Goal: Task Accomplishment & Management: Manage account settings

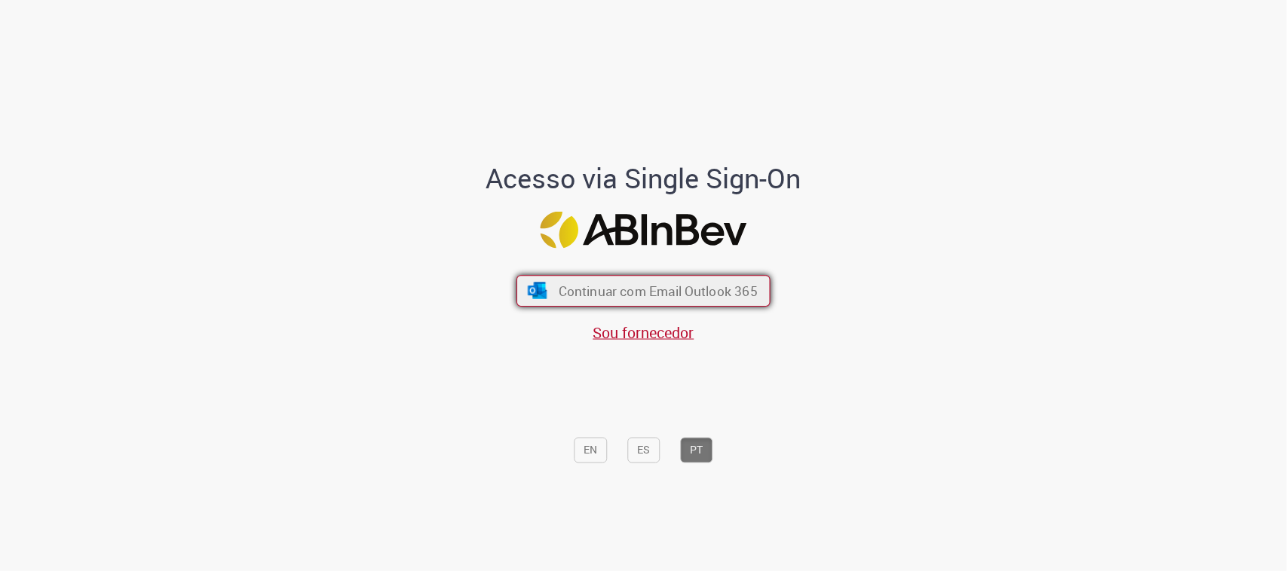
click at [632, 283] on span "Continuar com Email Outlook 365" at bounding box center [658, 291] width 199 height 17
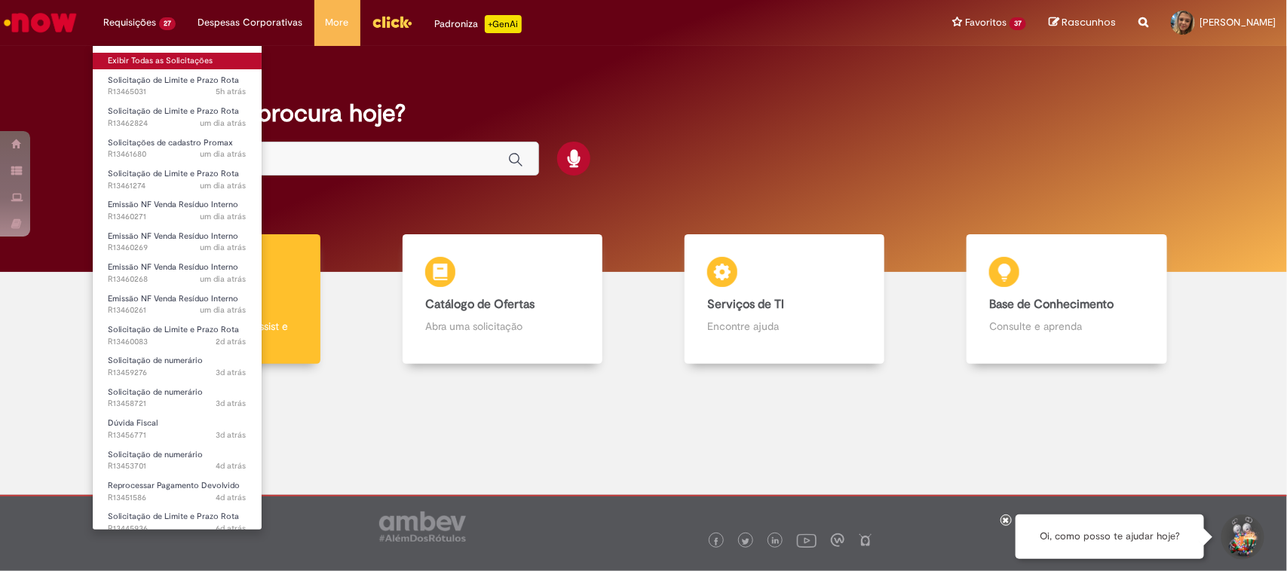
click at [138, 59] on link "Exibir Todas as Solicitações" at bounding box center [177, 61] width 169 height 17
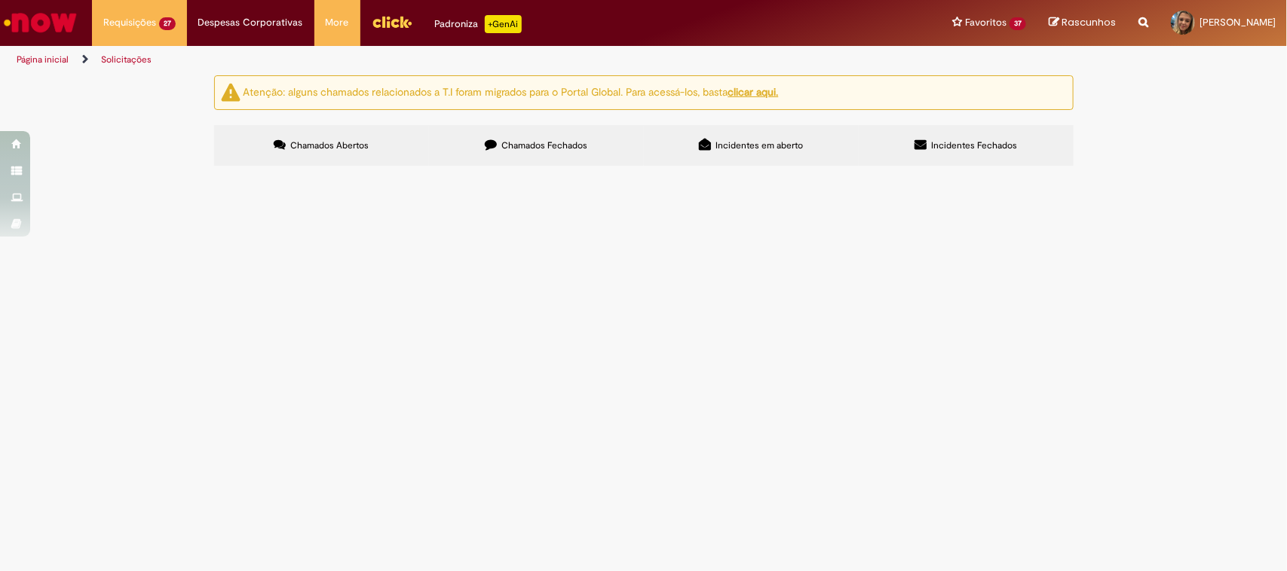
scroll to position [94, 0]
drag, startPoint x: 473, startPoint y: 477, endPoint x: 114, endPoint y: 445, distance: 360.2
click at [114, 170] on div "Atenção: alguns chamados relacionados a T.I foram migrados para o Portal Global…" at bounding box center [643, 122] width 1287 height 95
click at [0, 0] on span "Bom dia, Segue o questionamento do cliente: Favor solicitar o embasamento legal…" at bounding box center [0, 0] width 0 height 0
